Goal: Task Accomplishment & Management: Manage account settings

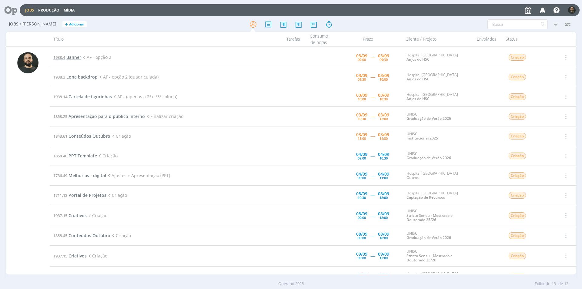
click at [78, 56] on span "Banner" at bounding box center [73, 57] width 15 height 6
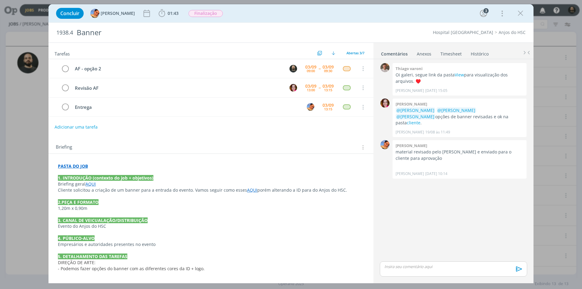
click at [404, 266] on p "dialog" at bounding box center [454, 266] width 138 height 5
drag, startPoint x: 453, startPoint y: 260, endPoint x: 439, endPoint y: 262, distance: 13.8
click at [439, 262] on p "Bom dia ﻿ @ [PERSON_NAME] ﻿ ﻿ @ [PERSON_NAME] ﻿ ﻿ @ [PERSON_NAME] ﻿ ﻿ @ [PERSON…" at bounding box center [454, 257] width 138 height 11
click at [410, 272] on icon "dialog" at bounding box center [412, 271] width 5 height 5
paste input "[URL][DOMAIN_NAME]"
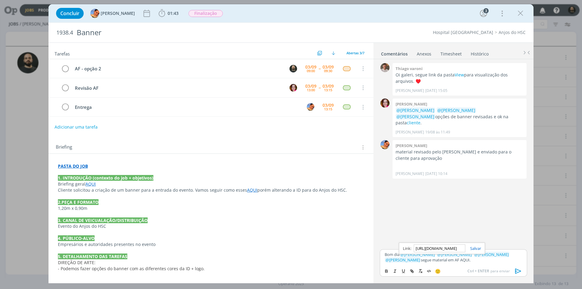
scroll to position [0, 157]
type input "[URL][DOMAIN_NAME]"
click at [473, 249] on link "dialog" at bounding box center [474, 248] width 16 height 5
click at [461, 262] on p "Bom dia ﻿ @ [PERSON_NAME] ﻿ ﻿ @ [PERSON_NAME] ﻿ ﻿ @ [PERSON_NAME] ﻿ ﻿ @ [PERSON…" at bounding box center [454, 257] width 138 height 11
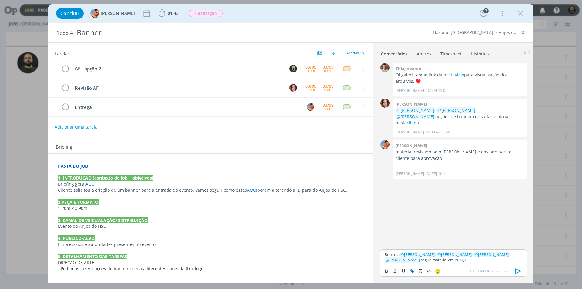
click at [519, 269] on icon "dialog" at bounding box center [518, 271] width 9 height 9
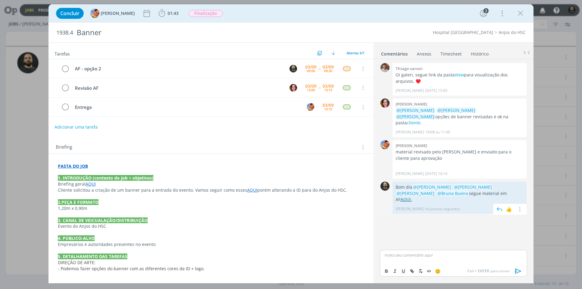
click at [412, 197] on link "AQUI." at bounding box center [407, 200] width 12 height 6
click at [66, 70] on icon "dialog" at bounding box center [65, 68] width 8 height 9
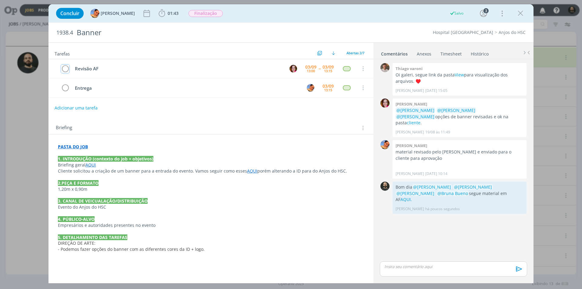
click at [157, 14] on icon "dialog" at bounding box center [161, 13] width 9 height 9
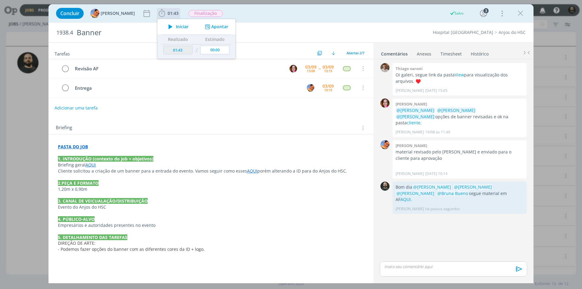
click at [211, 26] on button "Apontar" at bounding box center [216, 27] width 25 height 6
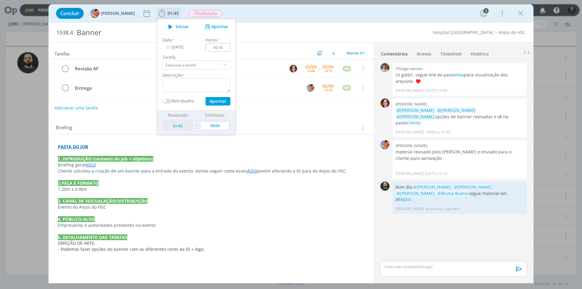
type input "00:30"
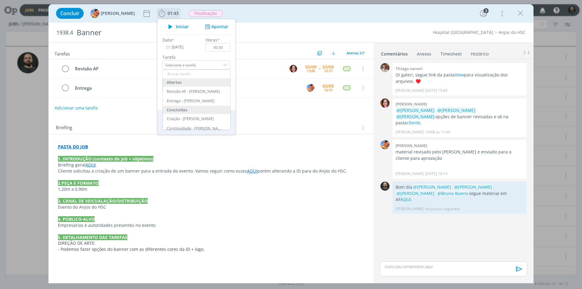
click at [193, 52] on div "Data * [DATE] Horas * 00:30 Tarefa Selecione a tarefa Abertas Revisão AF - Brun…" at bounding box center [197, 71] width 74 height 69
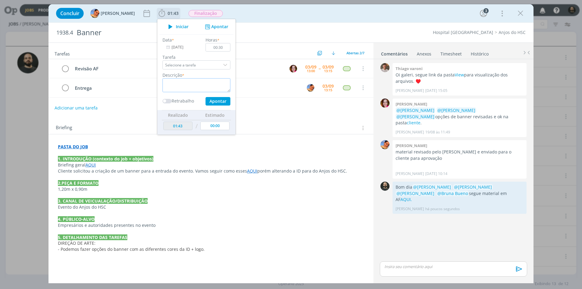
click at [190, 82] on textarea "dialog" at bounding box center [197, 85] width 68 height 14
type textarea "a"
type textarea "AF - Opção 2"
click at [206, 101] on button "Apontar" at bounding box center [218, 101] width 25 height 8
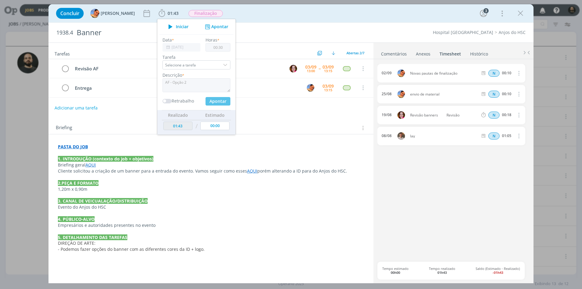
click at [25, 105] on div "Concluir [PERSON_NAME] 01:43 Iniciar Apontar Data * [DATE] Horas * 00:30 Tarefa…" at bounding box center [291, 144] width 582 height 289
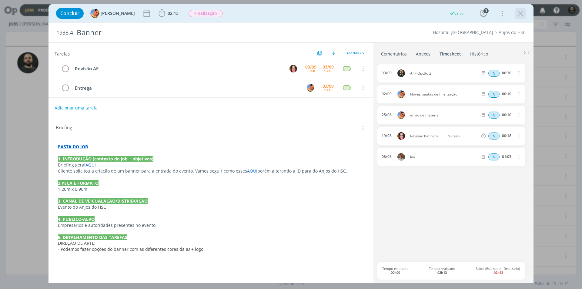
click at [521, 14] on icon "dialog" at bounding box center [520, 13] width 9 height 9
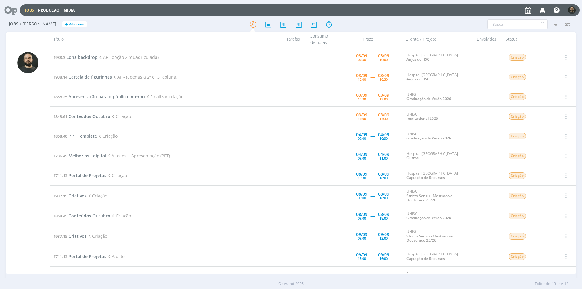
click at [86, 57] on span "Lona backdrop" at bounding box center [81, 57] width 31 height 6
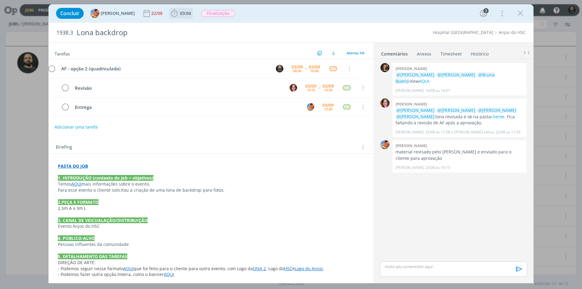
click at [172, 14] on icon "dialog" at bounding box center [174, 13] width 6 height 8
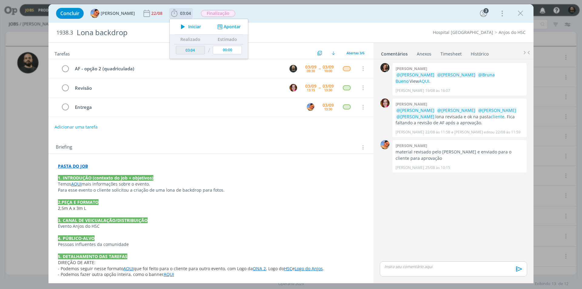
click at [179, 27] on icon "dialog" at bounding box center [183, 27] width 11 height 8
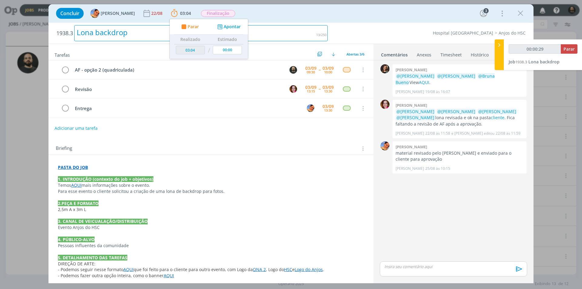
click at [293, 33] on div "Lona backdrop" at bounding box center [201, 33] width 254 height 16
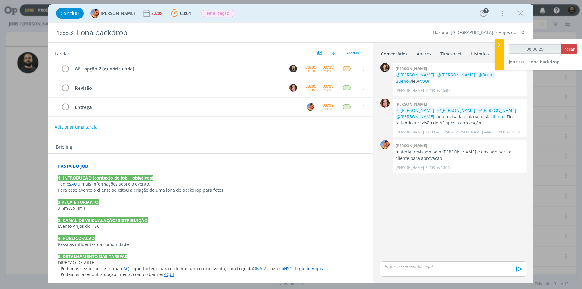
click at [338, 17] on div "Concluir [PERSON_NAME] [DATE] 03:04 Parar Apontar Data * [DATE] Horas * 00:00 T…" at bounding box center [291, 13] width 476 height 15
type input "00:01:51"
click at [498, 58] on div at bounding box center [499, 54] width 9 height 31
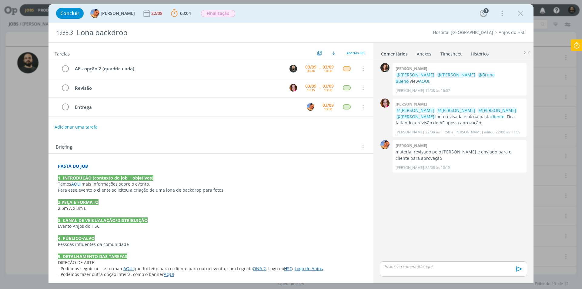
click at [402, 268] on p "dialog" at bounding box center [454, 266] width 138 height 5
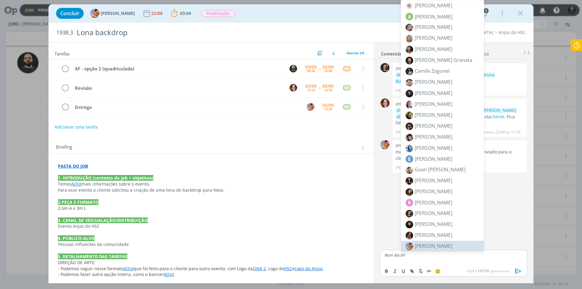
click at [430, 248] on span "[PERSON_NAME]" at bounding box center [434, 246] width 38 height 7
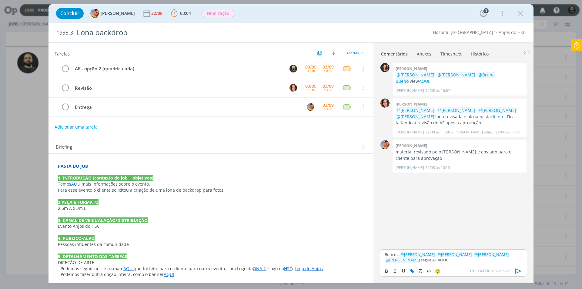
click at [415, 269] on button "dialog" at bounding box center [412, 271] width 8 height 7
paste input "[URL][DOMAIN_NAME]"
type input "[URL][DOMAIN_NAME]"
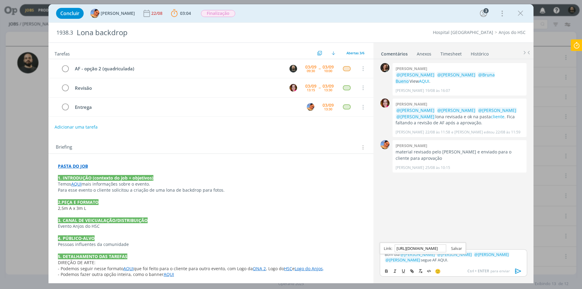
click at [455, 248] on link "dialog" at bounding box center [454, 248] width 16 height 5
click at [443, 262] on p "Bom dia ﻿ @ [PERSON_NAME] ﻿ ﻿ @ [PERSON_NAME] ﻿ ﻿ @ [PERSON_NAME] ﻿ ﻿ @ [PERSON…" at bounding box center [454, 257] width 138 height 11
drag, startPoint x: 434, startPoint y: 259, endPoint x: 421, endPoint y: 263, distance: 13.8
click at [433, 259] on p "Bom dia ﻿ @ [PERSON_NAME] ﻿ ﻿ @ [PERSON_NAME] ﻿ ﻿ @ [PERSON_NAME] ﻿ ﻿ @ [PERSON…" at bounding box center [454, 257] width 138 height 11
click at [437, 260] on link "AQUI." at bounding box center [442, 259] width 10 height 5
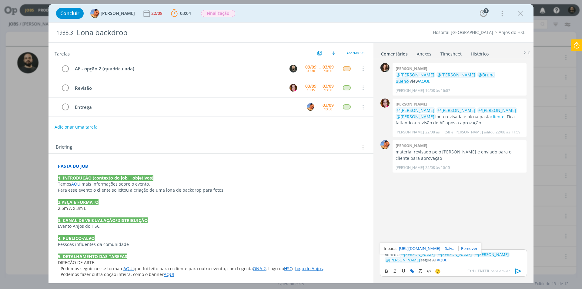
click at [428, 250] on link "[URL][DOMAIN_NAME]" at bounding box center [419, 248] width 41 height 8
click at [519, 272] on icon "dialog" at bounding box center [518, 271] width 9 height 9
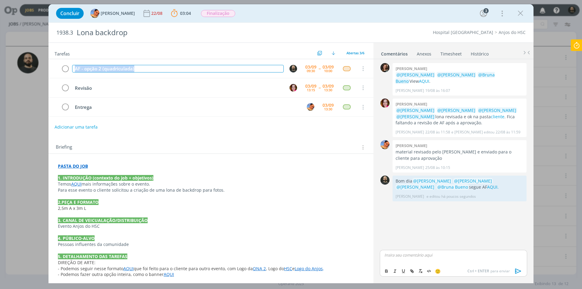
drag, startPoint x: 141, startPoint y: 71, endPoint x: 47, endPoint y: 64, distance: 94.9
click at [48, 64] on div "Concluir [PERSON_NAME] [DATE] 03:04 Parar Apontar Data * [DATE] Horas * 00:00 T…" at bounding box center [291, 144] width 582 height 289
copy div "AF - opção 2 (quadriculada)"
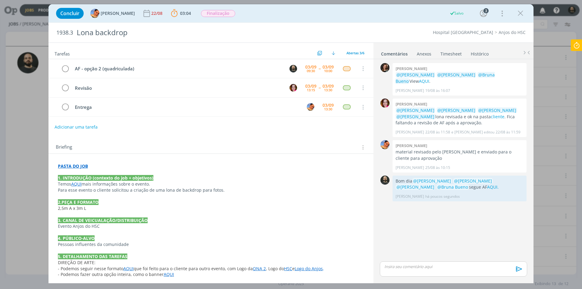
click at [578, 46] on icon at bounding box center [576, 45] width 11 height 12
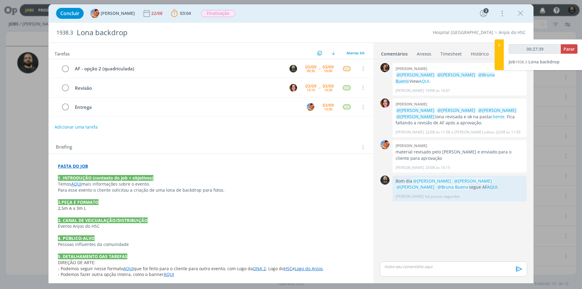
type input "00:27:40"
click at [570, 51] on span "Parar" at bounding box center [569, 49] width 11 height 6
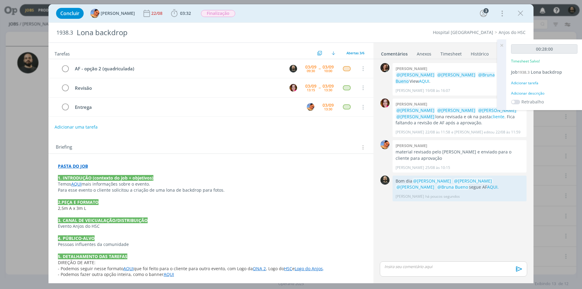
click at [533, 93] on div "Adicionar descrição" at bounding box center [544, 93] width 66 height 5
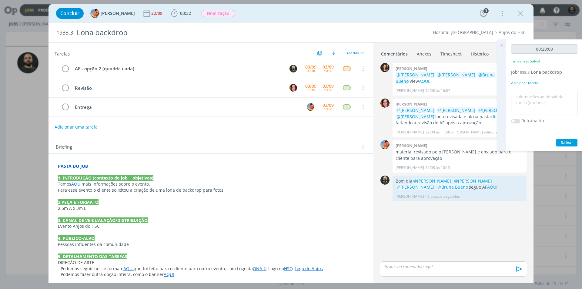
click at [531, 102] on textarea at bounding box center [544, 103] width 63 height 22
paste textarea "AF - opção 2 (quadriculada)"
type textarea "AF - opção 2 (quadriculada)"
click at [567, 140] on span "Salvar" at bounding box center [567, 143] width 12 height 6
click at [487, 184] on link "AQUI." at bounding box center [493, 187] width 12 height 6
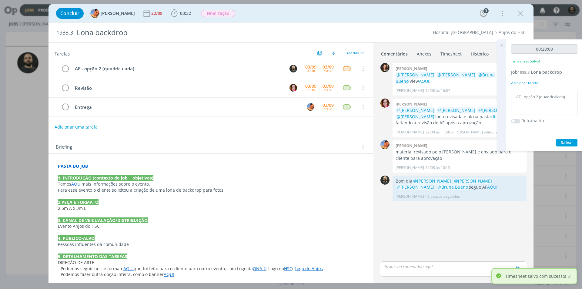
click at [502, 45] on icon at bounding box center [502, 45] width 11 height 12
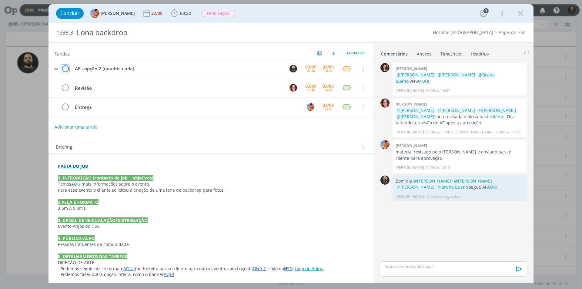
click at [65, 67] on icon "dialog" at bounding box center [65, 68] width 8 height 9
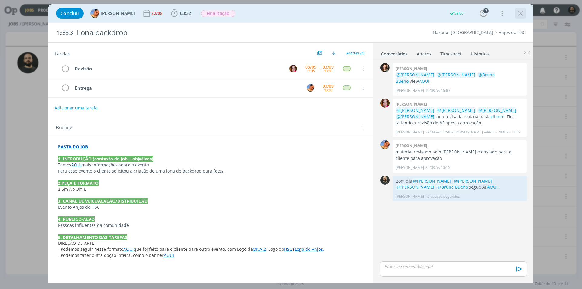
click at [519, 12] on icon "dialog" at bounding box center [520, 13] width 9 height 9
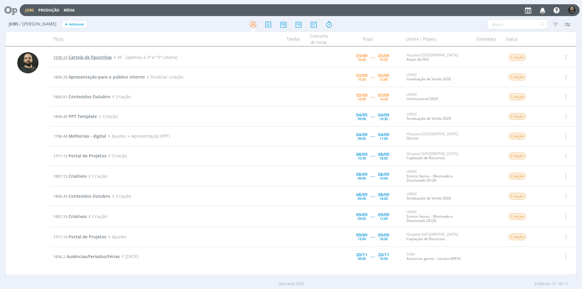
click at [93, 56] on span "Cartela de figurinhas" at bounding box center [90, 57] width 43 height 6
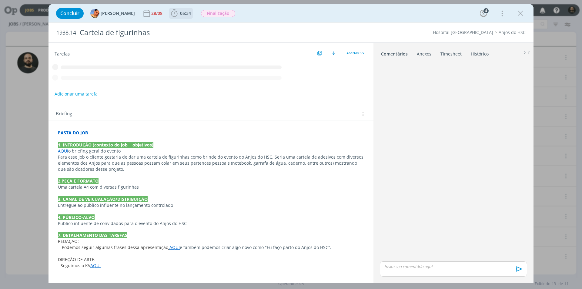
drag, startPoint x: 167, startPoint y: 15, endPoint x: 170, endPoint y: 19, distance: 5.4
click at [170, 15] on icon "dialog" at bounding box center [174, 13] width 9 height 9
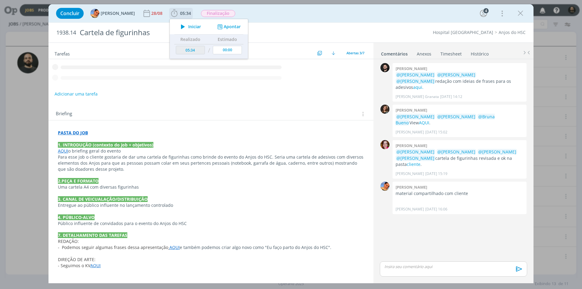
click at [178, 25] on icon "dialog" at bounding box center [183, 27] width 11 height 8
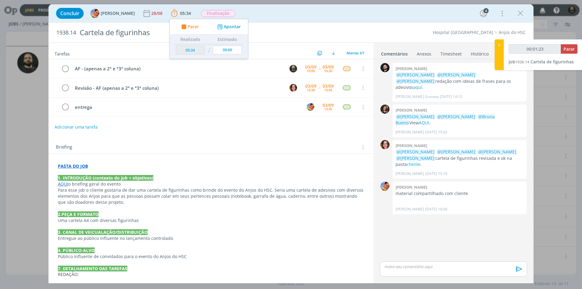
click at [401, 269] on p "dialog" at bounding box center [454, 266] width 138 height 5
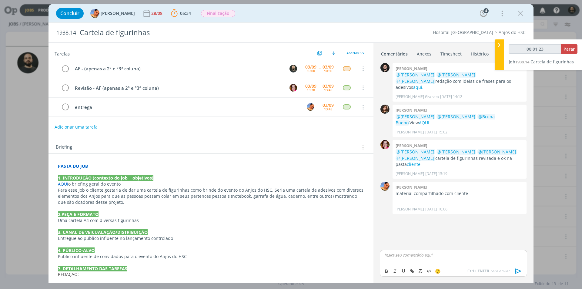
type input "00:01:24"
click at [490, 263] on p "Bom dia ﻿ @ [PERSON_NAME] ﻿ ﻿ @ [PERSON_NAME] ﻿ ﻿ @ [PERSON_NAME] ﻿ ﻿ @ [PERSON…" at bounding box center [454, 257] width 138 height 11
drag, startPoint x: 452, startPoint y: 257, endPoint x: 441, endPoint y: 256, distance: 11.0
click at [441, 256] on p "Bom dia ﻿ @ [PERSON_NAME] ﻿ ﻿ @ [PERSON_NAME] ﻿ ﻿ @ [PERSON_NAME] ﻿ ﻿ @ [PERSON…" at bounding box center [454, 254] width 138 height 17
type input "00:02:28"
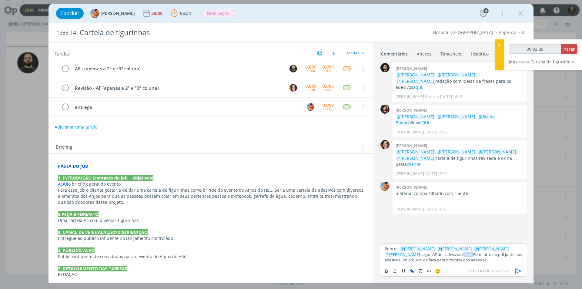
click at [413, 272] on icon "dialog" at bounding box center [412, 271] width 5 height 5
paste input "[URL][DOMAIN_NAME]"
type input "[URL][DOMAIN_NAME]"
click at [453, 262] on p "Bom dia ﻿ @ [PERSON_NAME] ﻿ ﻿ @ [PERSON_NAME] ﻿ ﻿ @ [PERSON_NAME] ﻿ ﻿ @ [PERSON…" at bounding box center [454, 254] width 138 height 17
click at [461, 253] on link "AQUI." at bounding box center [466, 254] width 10 height 5
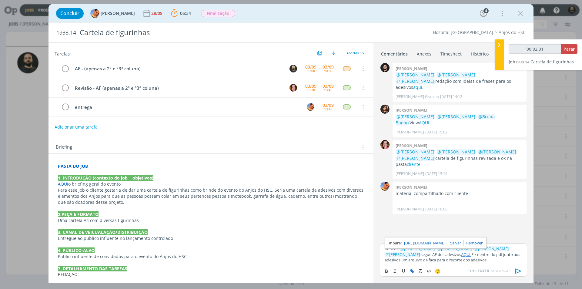
click at [446, 245] on link "[URL][DOMAIN_NAME]" at bounding box center [424, 243] width 41 height 8
click at [519, 270] on icon "dialog" at bounding box center [519, 270] width 6 height 5
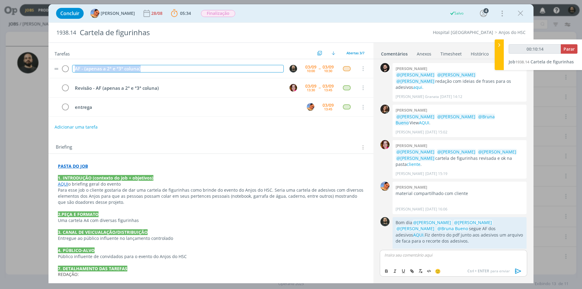
drag, startPoint x: 146, startPoint y: 70, endPoint x: 68, endPoint y: 62, distance: 78.6
click at [68, 62] on tr "AF - (apenas a 2ª e ª3ª coluna) [DATE] 10:00 -- [DATE] 10:30 Cancelar" at bounding box center [211, 68] width 325 height 19
copy div "AF - (apenas a 2ª e ª3ª coluna)"
type input "00:10:16"
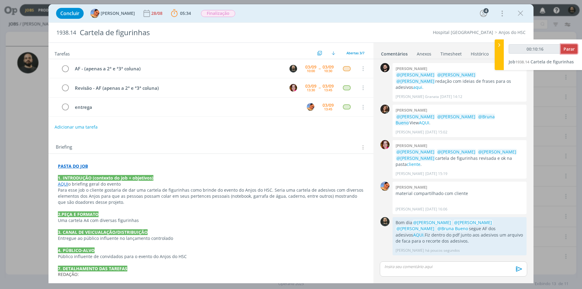
click at [568, 48] on span "Parar" at bounding box center [569, 49] width 11 height 6
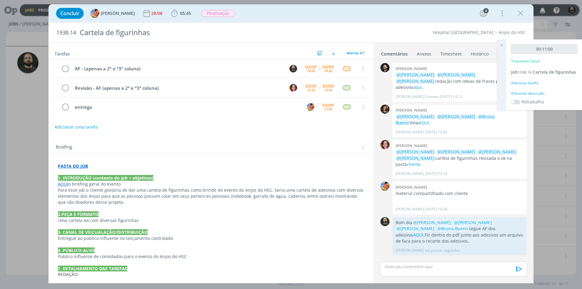
click at [540, 93] on div "Adicionar descrição" at bounding box center [544, 93] width 66 height 5
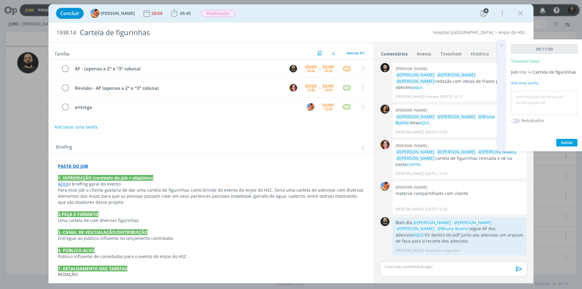
click at [539, 96] on textarea at bounding box center [544, 103] width 63 height 22
paste textarea "AF - (apenas a 2ª e ª3ª coluna)"
type textarea "AF - (apenas a 2ª e ª3ª coluna)"
click at [565, 140] on span "Salvar" at bounding box center [567, 143] width 12 height 6
click at [503, 46] on icon at bounding box center [502, 45] width 11 height 12
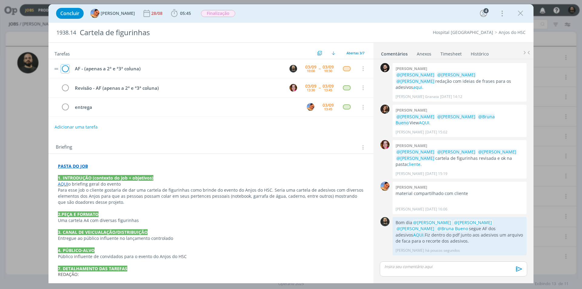
click at [65, 69] on icon "dialog" at bounding box center [65, 68] width 8 height 9
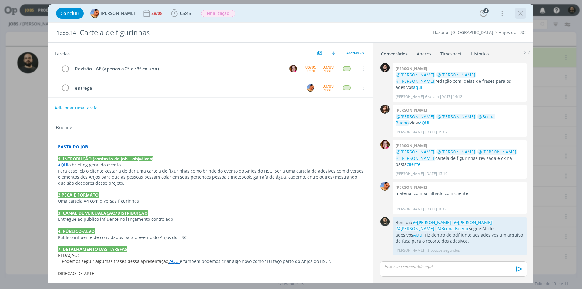
click at [520, 13] on icon "dialog" at bounding box center [520, 13] width 9 height 9
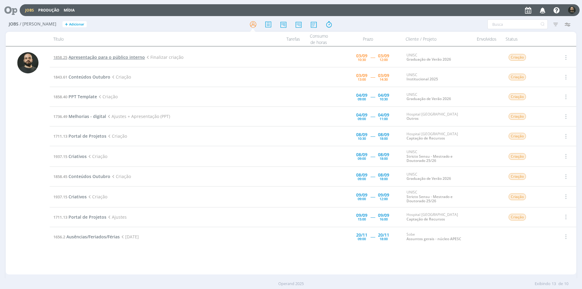
click at [82, 57] on span "Apresentação para o público interno" at bounding box center [107, 57] width 76 height 6
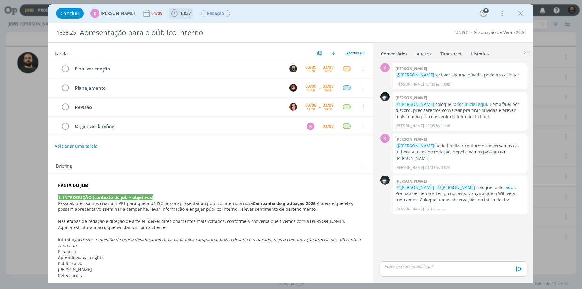
click at [170, 15] on icon "dialog" at bounding box center [174, 13] width 9 height 9
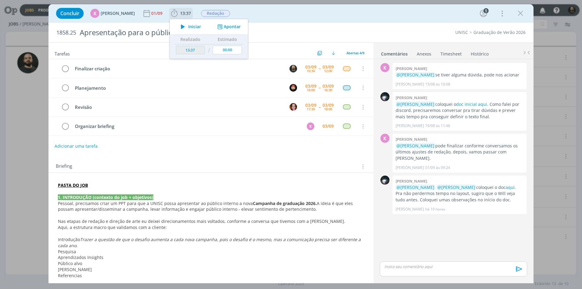
click at [179, 28] on icon "dialog" at bounding box center [183, 27] width 11 height 8
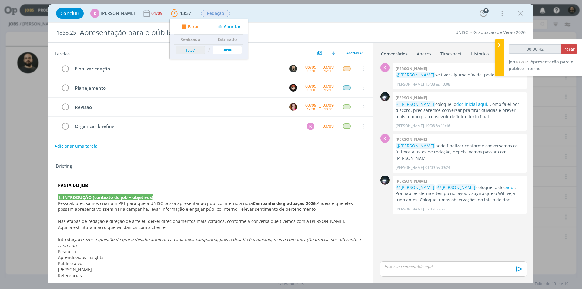
type input "00:00:43"
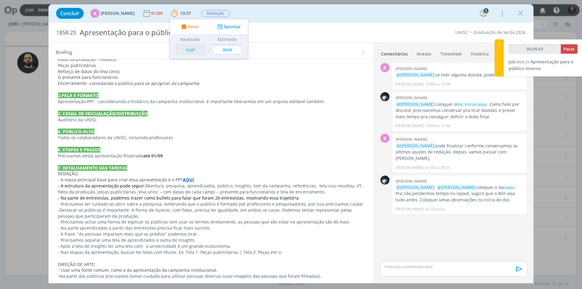
scroll to position [243, 0]
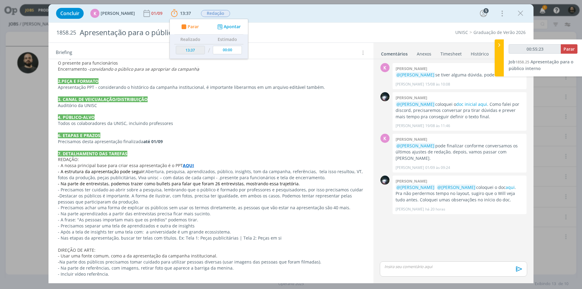
type input "00:56:23"
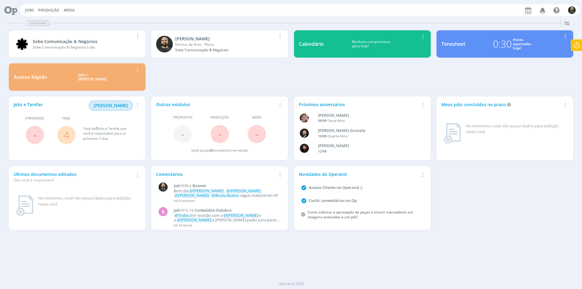
click at [115, 104] on span "[PERSON_NAME]" at bounding box center [111, 106] width 34 height 6
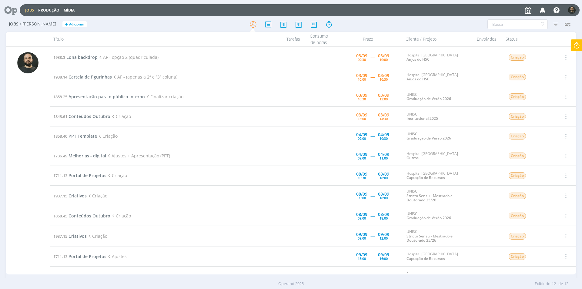
click at [108, 77] on span "Cartela de figurinhas" at bounding box center [90, 77] width 43 height 6
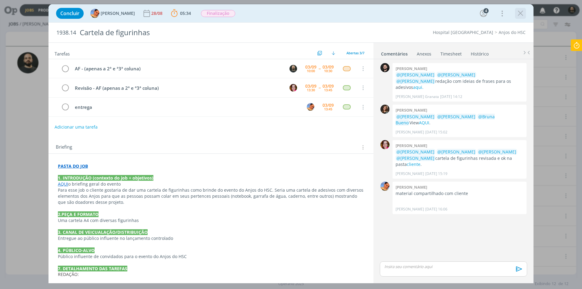
click at [520, 12] on icon "dialog" at bounding box center [520, 13] width 9 height 9
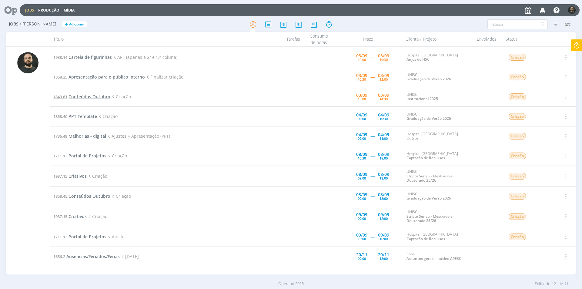
click at [100, 98] on span "Conteúdos Outubro" at bounding box center [90, 97] width 42 height 6
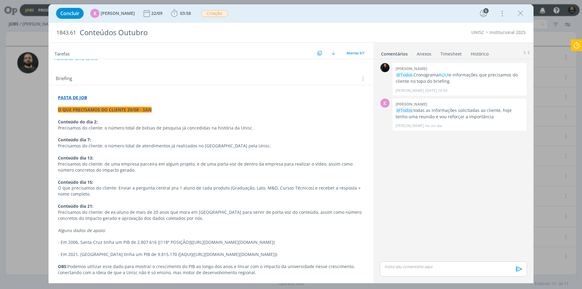
scroll to position [91, 0]
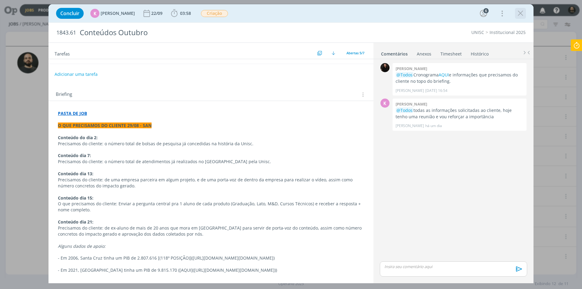
click at [524, 8] on div "dialog" at bounding box center [520, 13] width 11 height 11
click at [519, 13] on icon "dialog" at bounding box center [520, 13] width 9 height 9
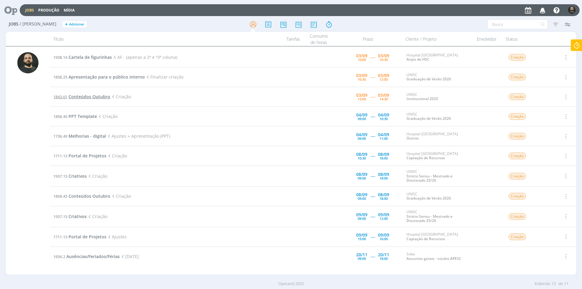
click at [95, 98] on span "Conteúdos Outubro" at bounding box center [90, 97] width 42 height 6
